Goal: Navigation & Orientation: Find specific page/section

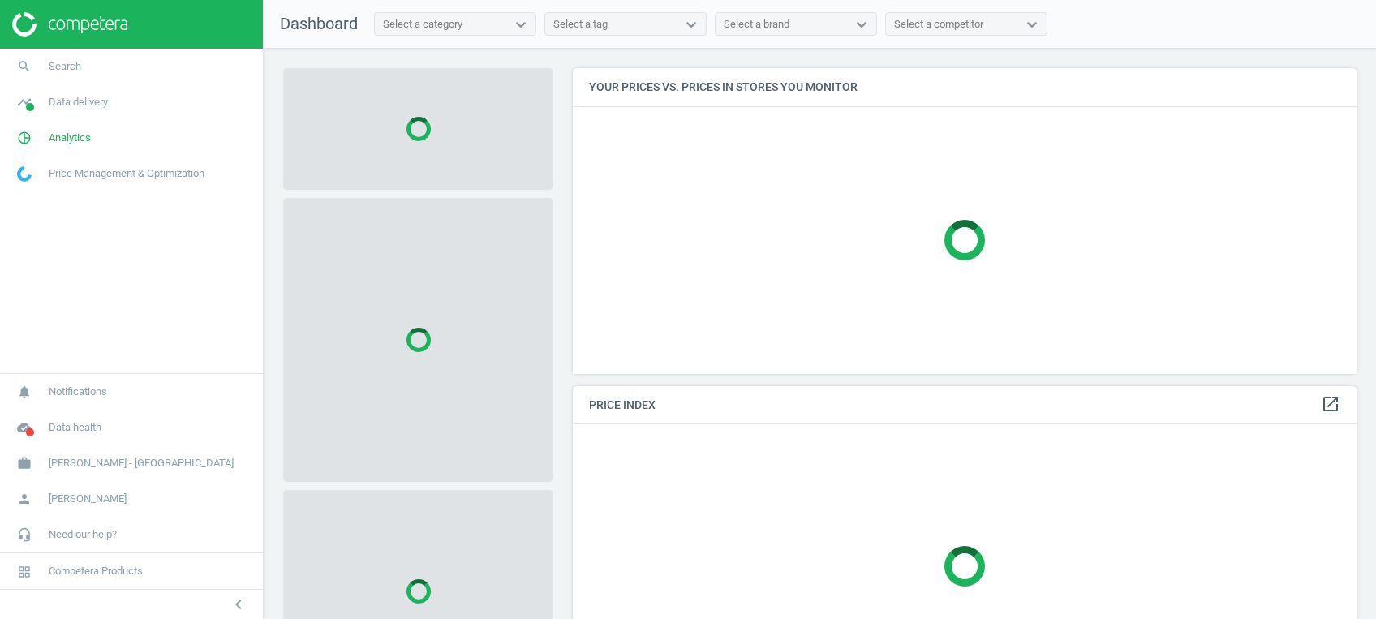
scroll to position [338, 800]
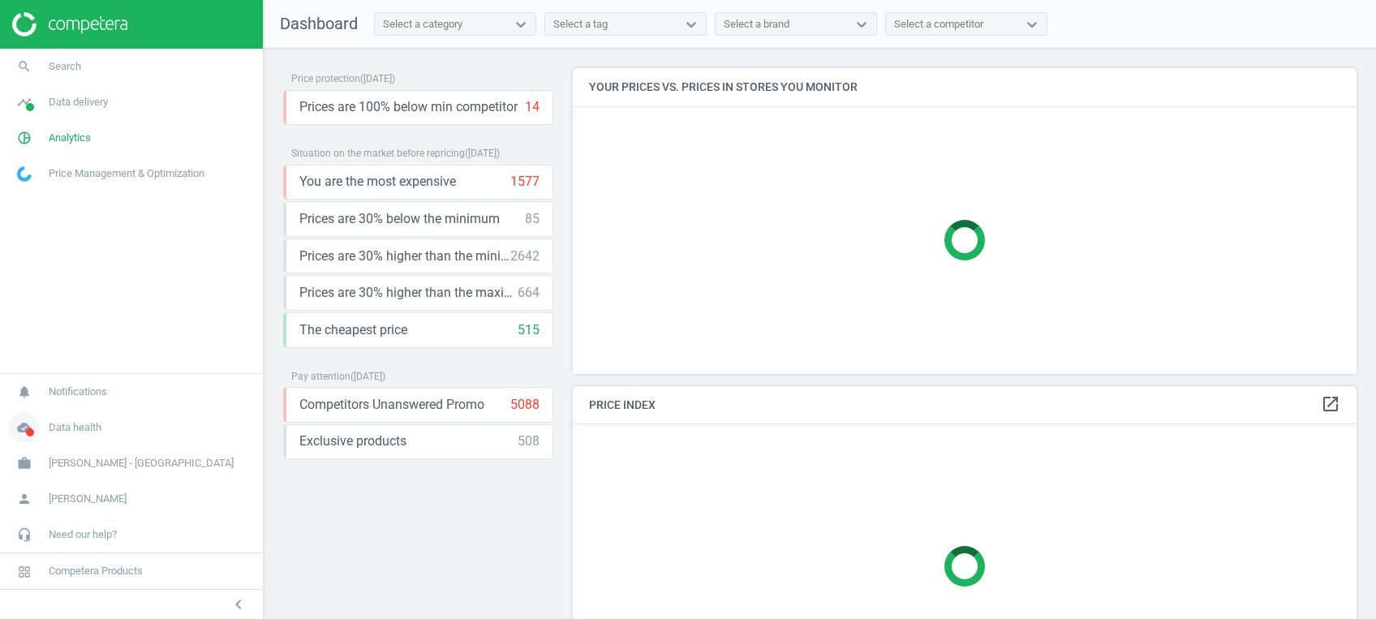
click at [25, 431] on icon "cloud_done" at bounding box center [24, 427] width 31 height 31
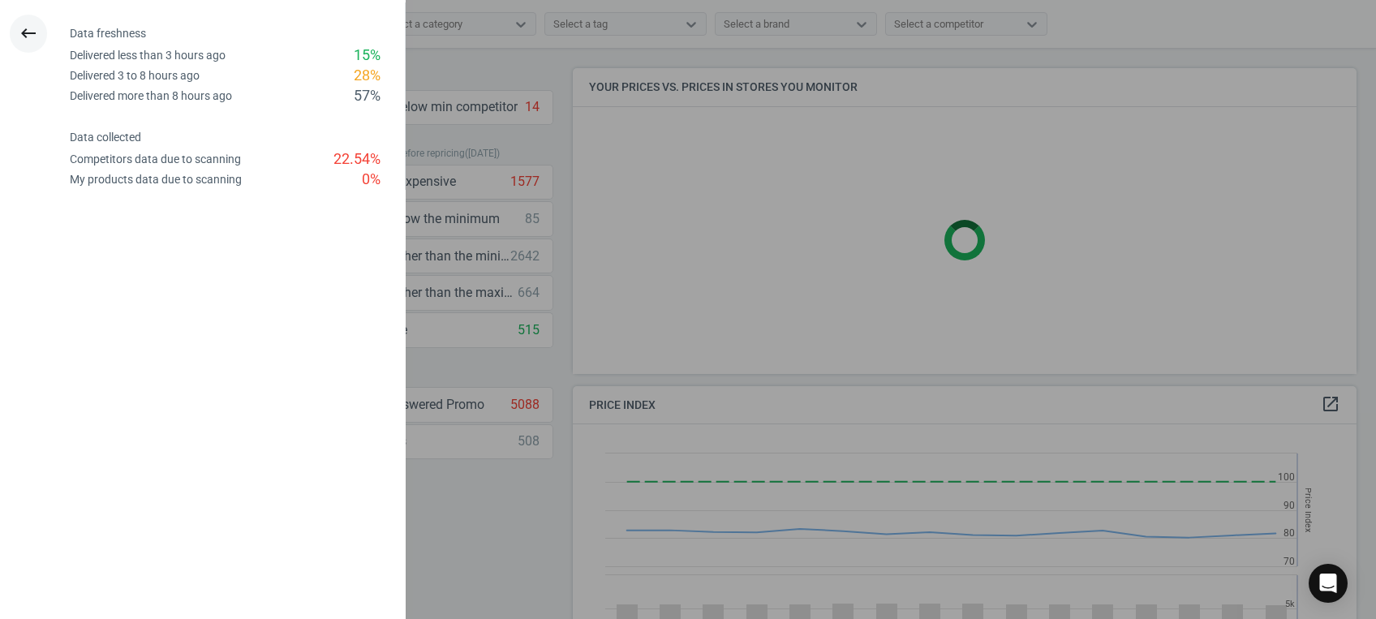
scroll to position [406, 800]
click at [29, 29] on icon "keyboard_backspace" at bounding box center [28, 33] width 19 height 19
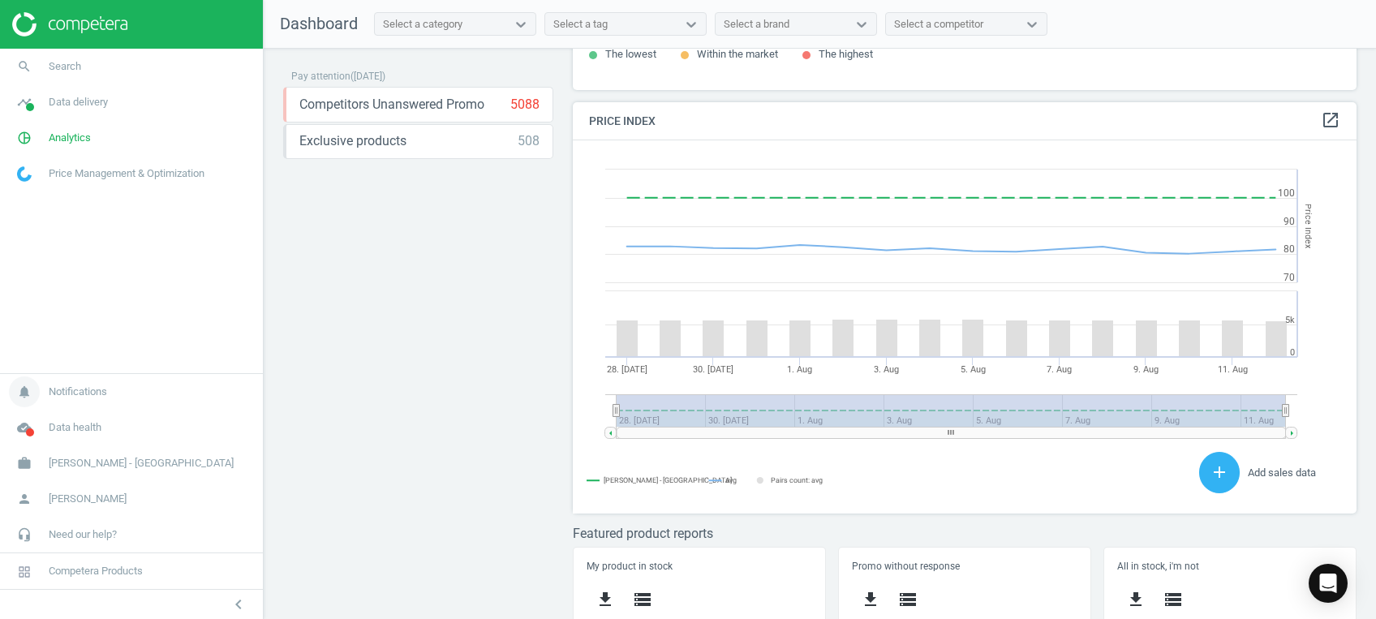
scroll to position [355, 800]
click at [63, 113] on link "timeline Data delivery" at bounding box center [131, 102] width 263 height 36
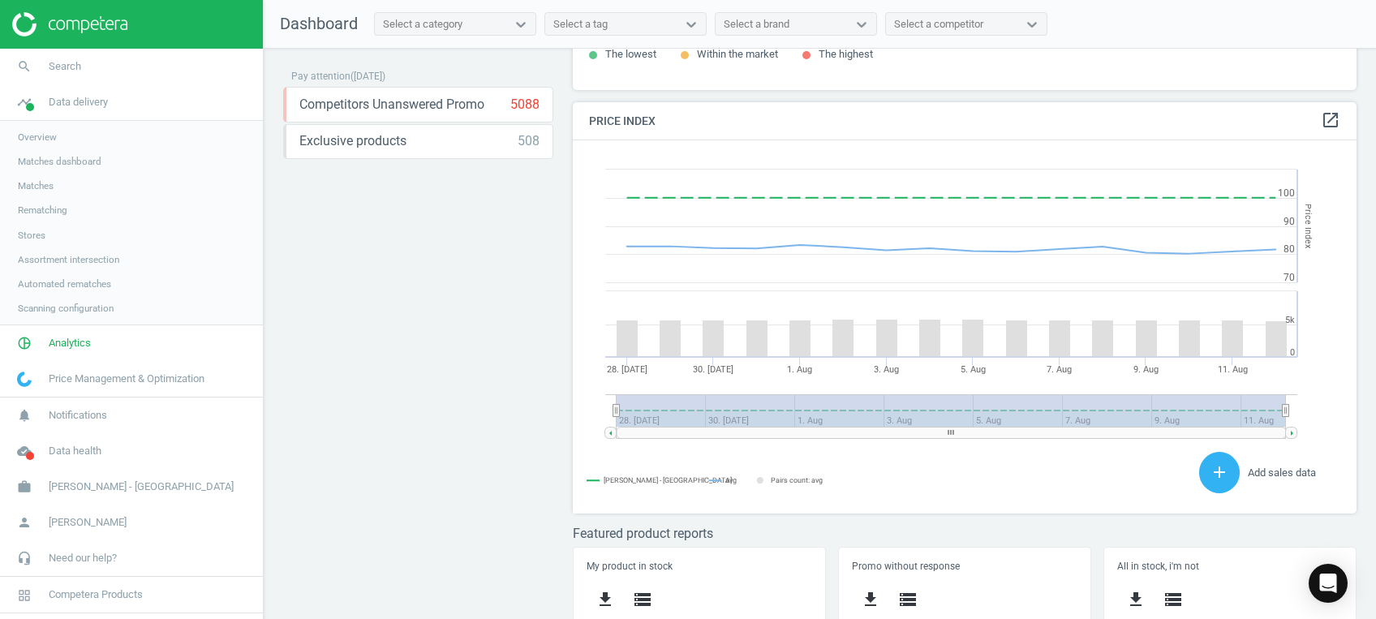
click at [40, 131] on span "Overview" at bounding box center [37, 137] width 39 height 13
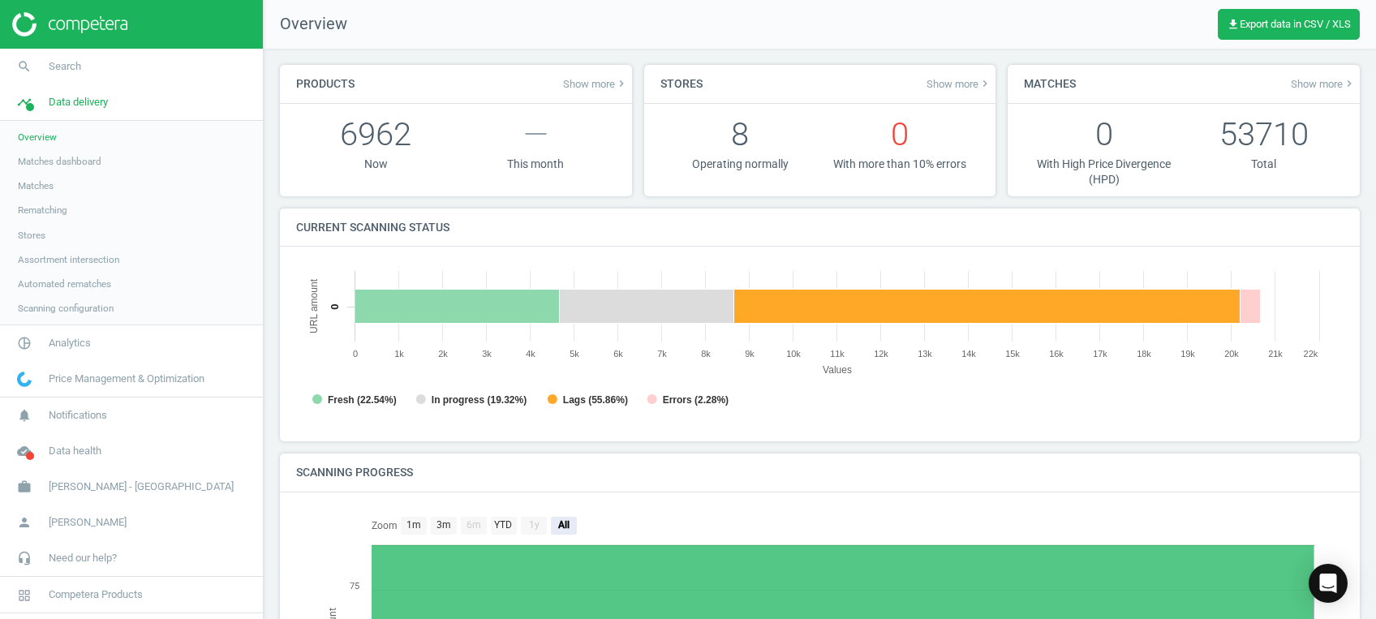
scroll to position [7, 7]
click at [28, 230] on span "Stores" at bounding box center [32, 235] width 28 height 13
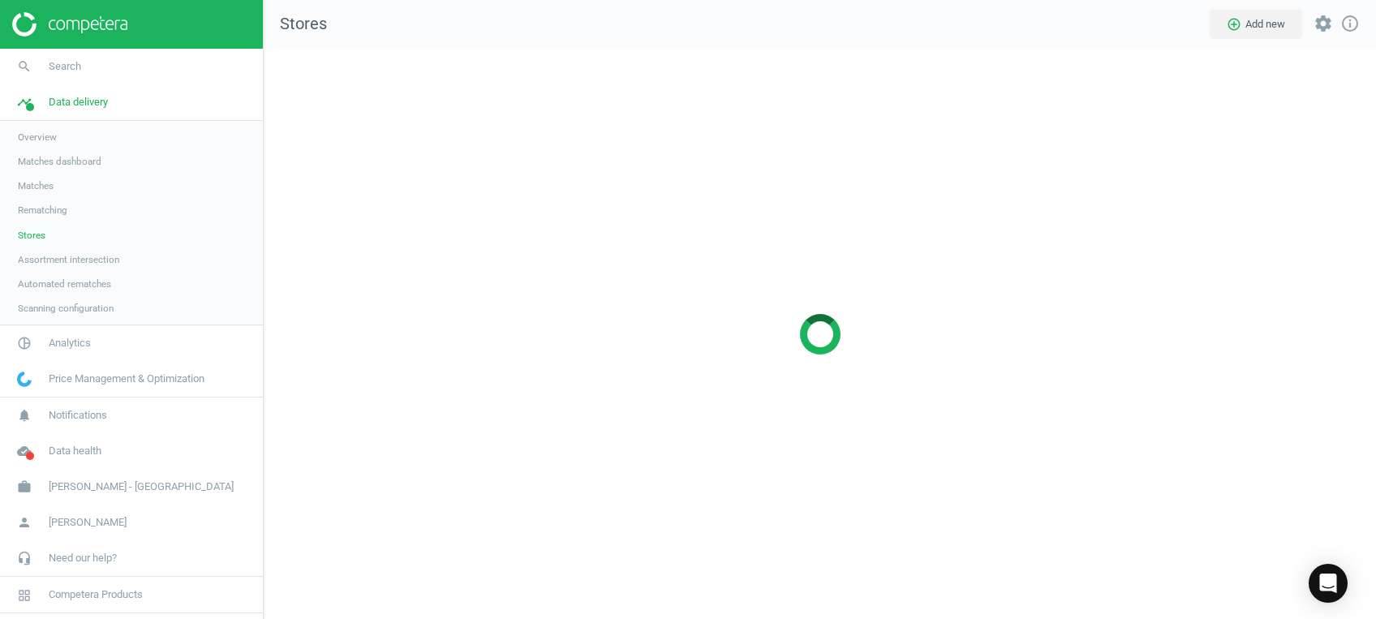
scroll to position [603, 1145]
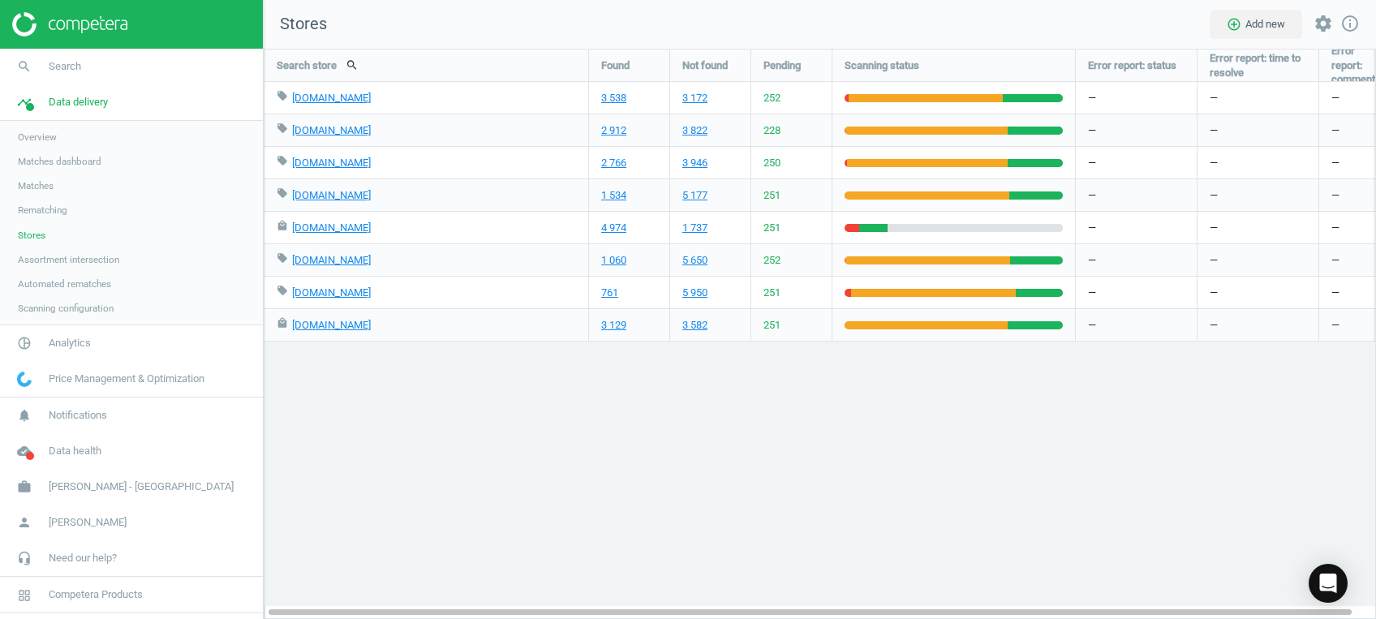
click at [44, 131] on span "Overview" at bounding box center [37, 137] width 39 height 13
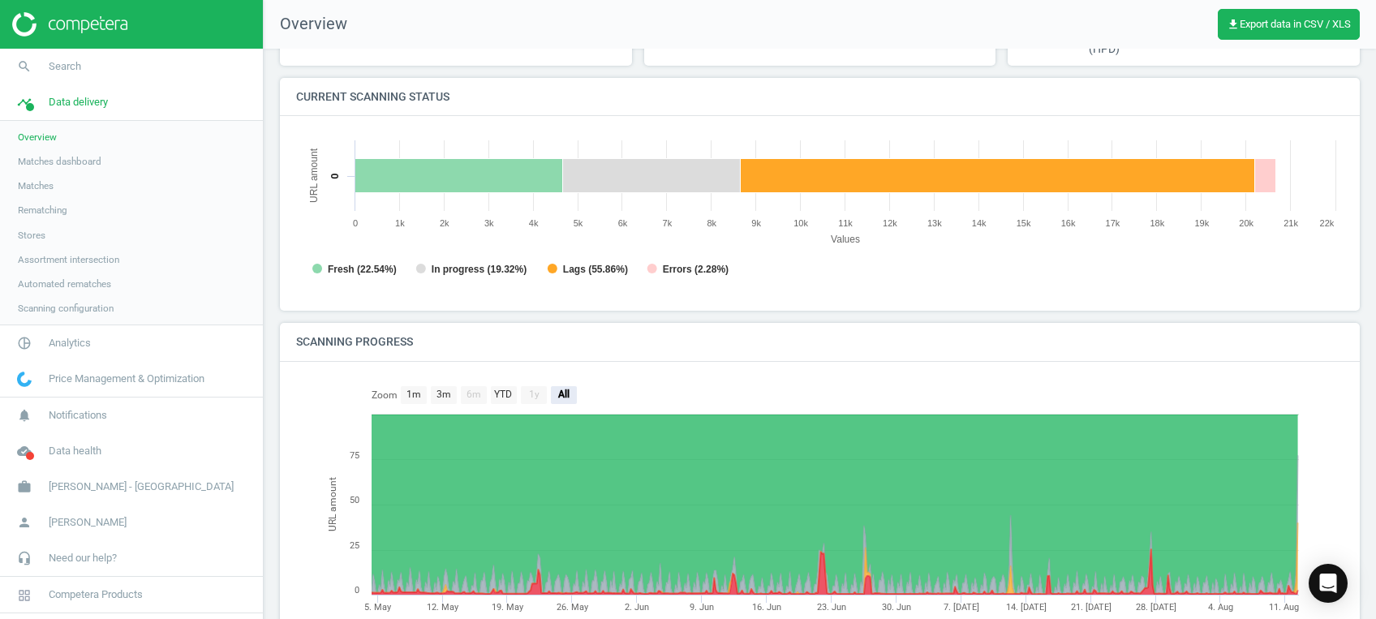
scroll to position [259, 0]
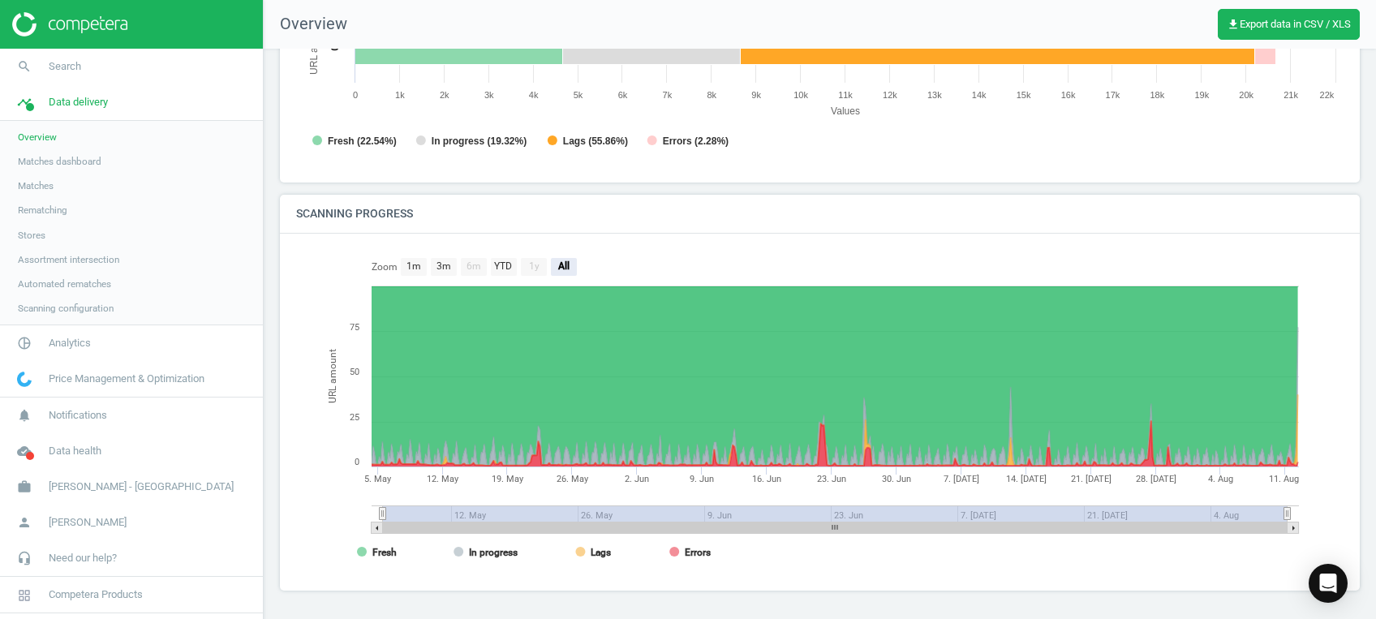
click at [45, 187] on span "Matches" at bounding box center [36, 185] width 36 height 13
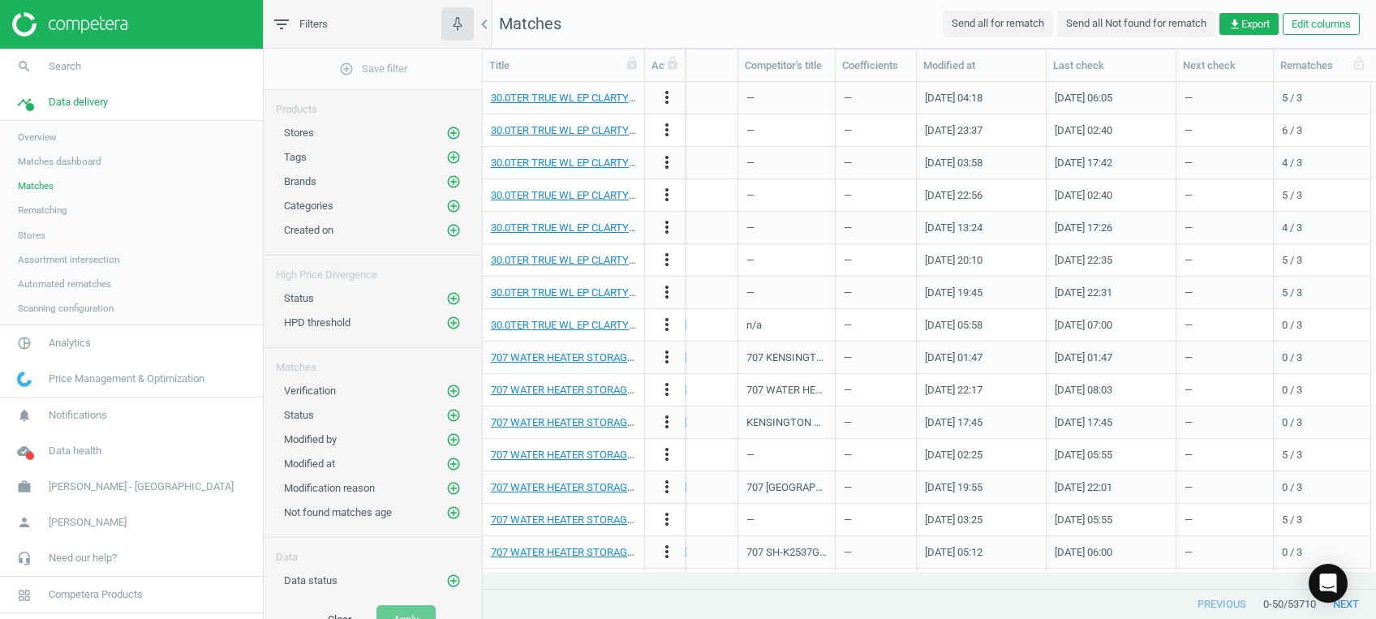
click at [1342, 72] on div "Rematches" at bounding box center [1322, 65] width 97 height 32
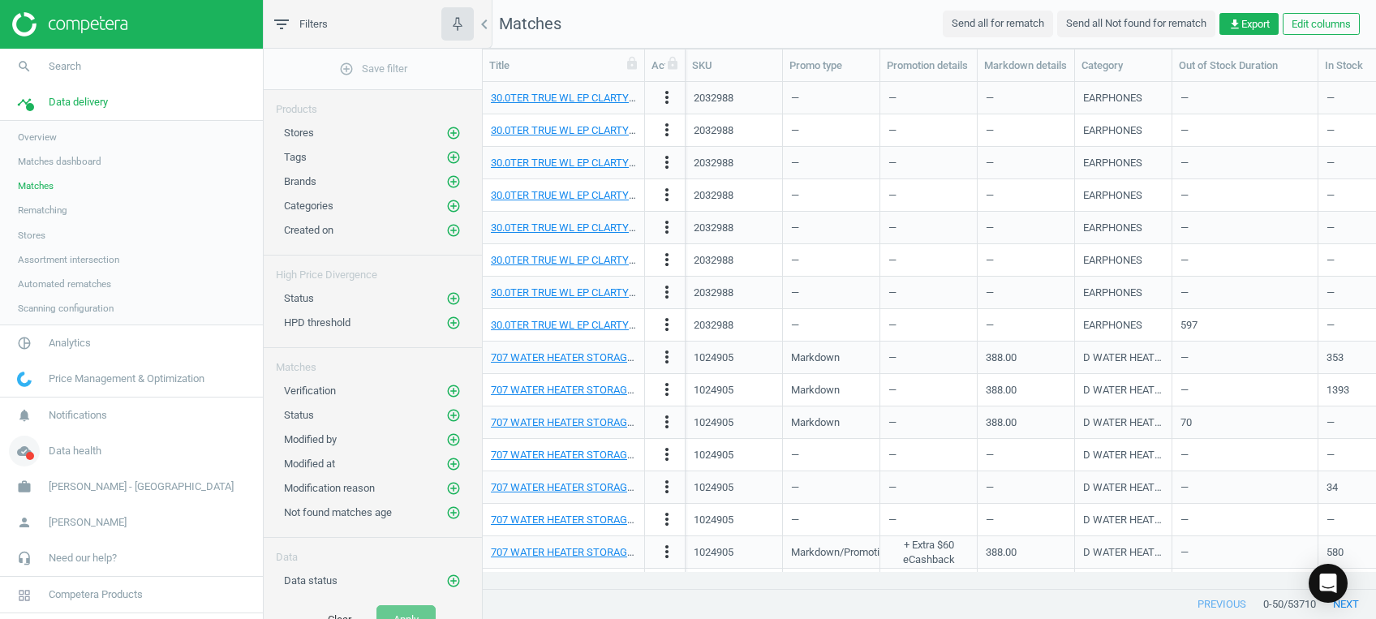
click at [28, 449] on icon "cloud_done" at bounding box center [24, 451] width 31 height 31
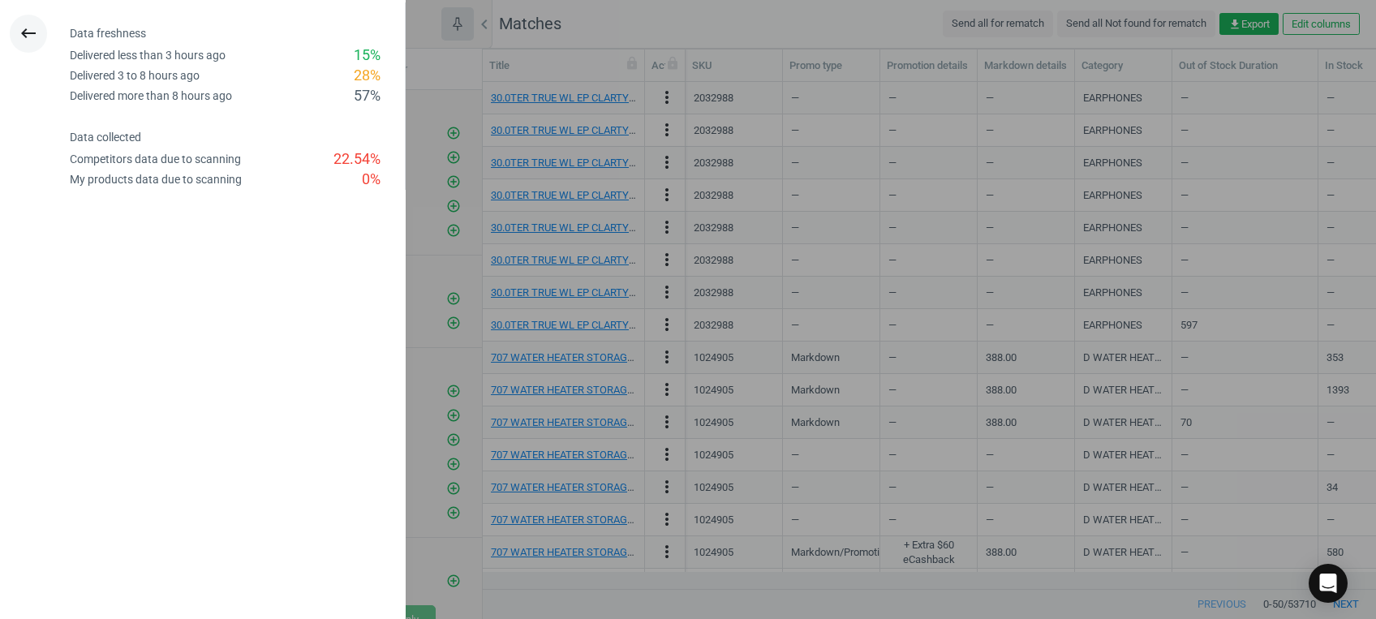
click at [31, 34] on icon "keyboard_backspace" at bounding box center [28, 33] width 19 height 19
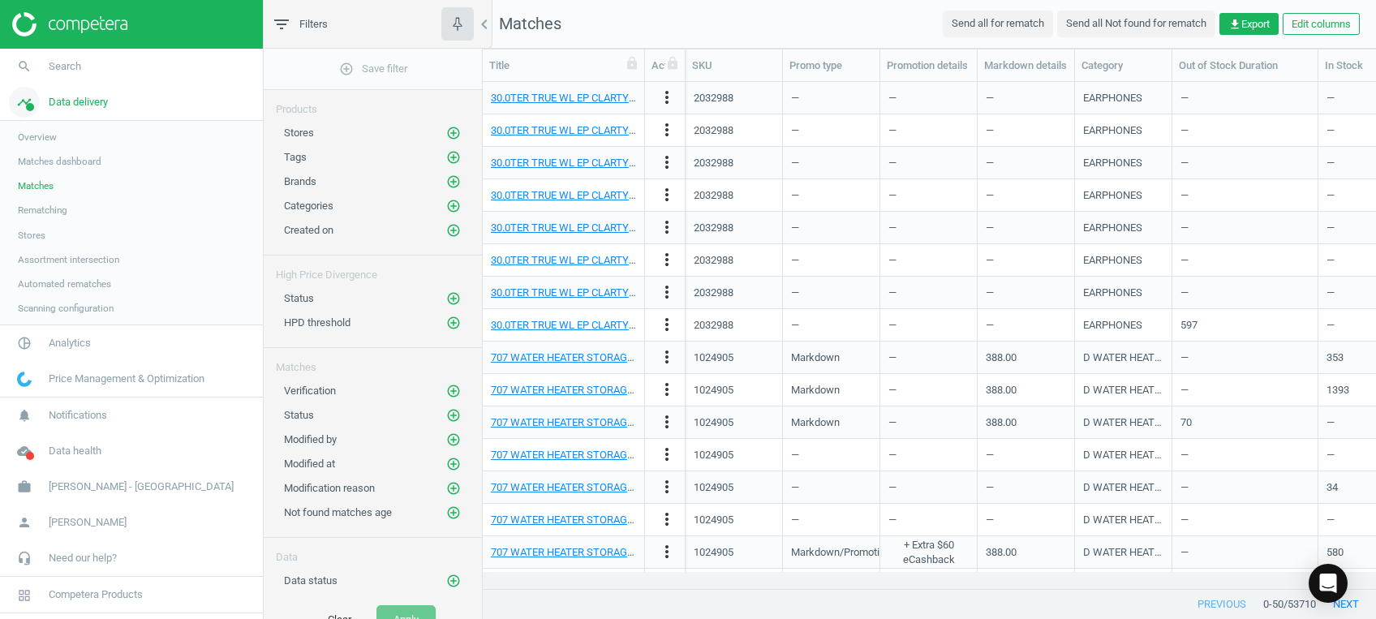
click at [32, 100] on icon "timeline" at bounding box center [24, 102] width 31 height 31
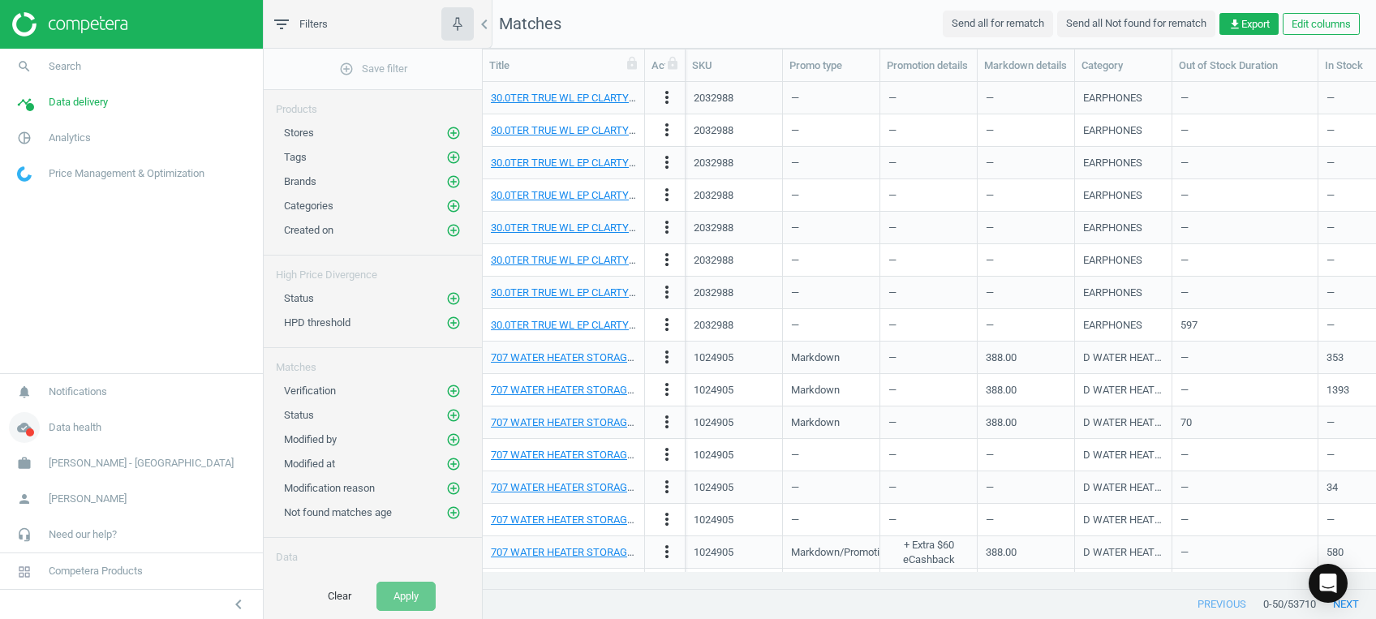
click at [27, 437] on icon "cloud_done" at bounding box center [24, 427] width 31 height 31
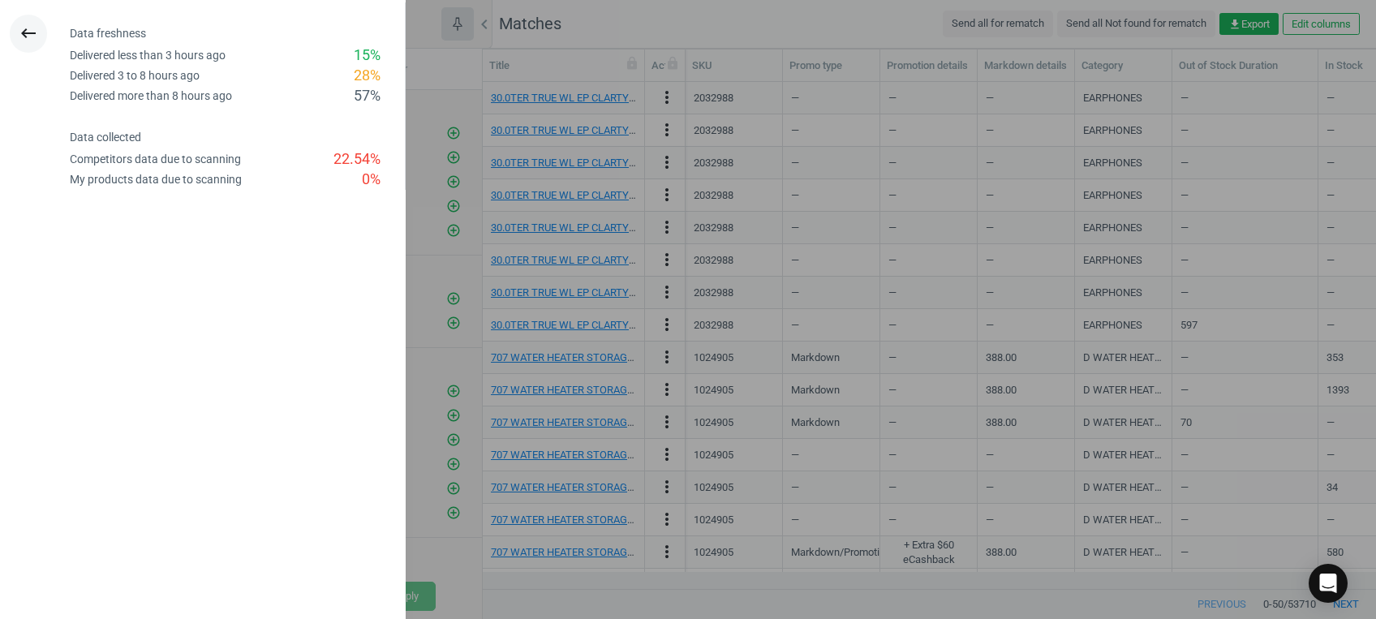
click at [17, 32] on button "keyboard_backspace" at bounding box center [28, 34] width 37 height 38
